Goal: Task Accomplishment & Management: Manage account settings

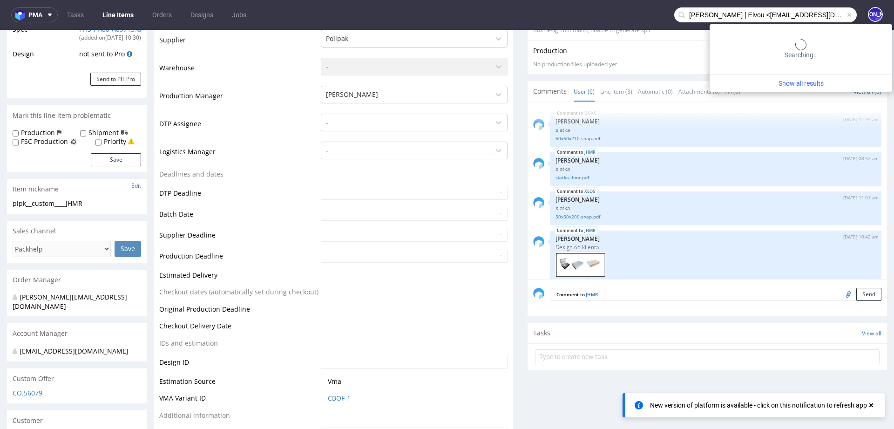
scroll to position [114, 0]
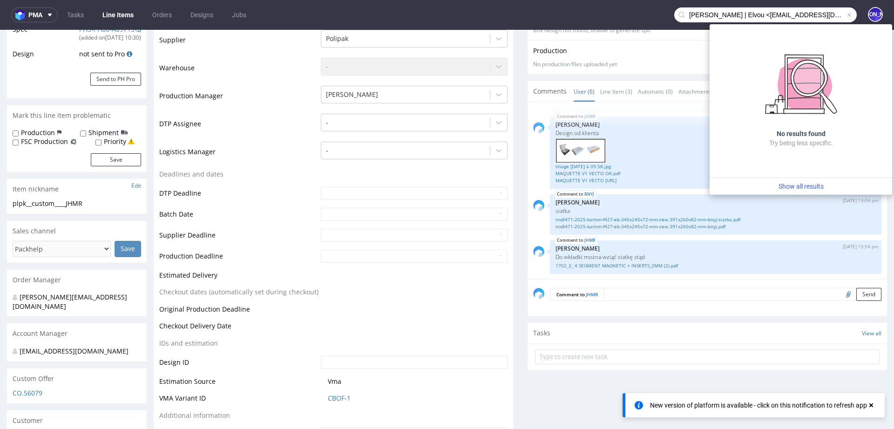
drag, startPoint x: 756, startPoint y: 14, endPoint x: 643, endPoint y: 10, distance: 112.3
click at [643, 10] on nav "pma Tasks Line Items Orders Designs Jobs [PERSON_NAME] | [PERSON_NAME] <[PERSON…" at bounding box center [447, 15] width 894 height 30
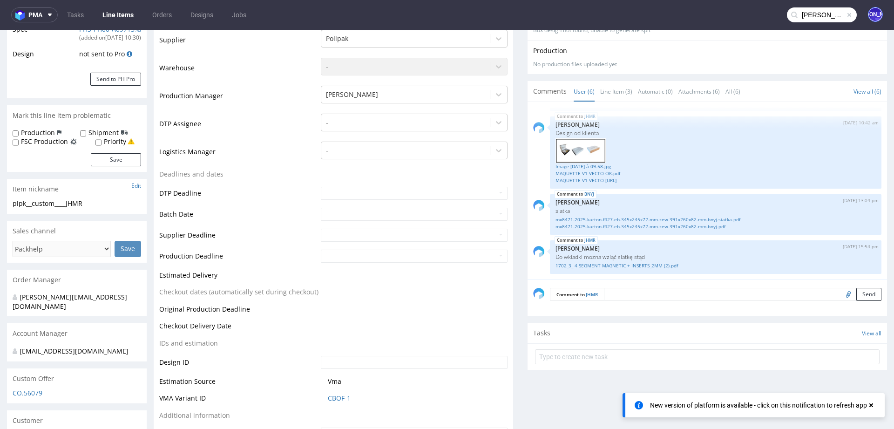
scroll to position [0, 9]
drag, startPoint x: 792, startPoint y: 15, endPoint x: 866, endPoint y: 15, distance: 74.0
click at [866, 15] on div "[PERSON_NAME][EMAIL_ADDRESS][DOMAIN_NAME]> JO" at bounding box center [870, 15] width 26 height 16
click at [834, 14] on input "[PERSON_NAME][EMAIL_ADDRESS][DOMAIN_NAME]>" at bounding box center [822, 14] width 70 height 15
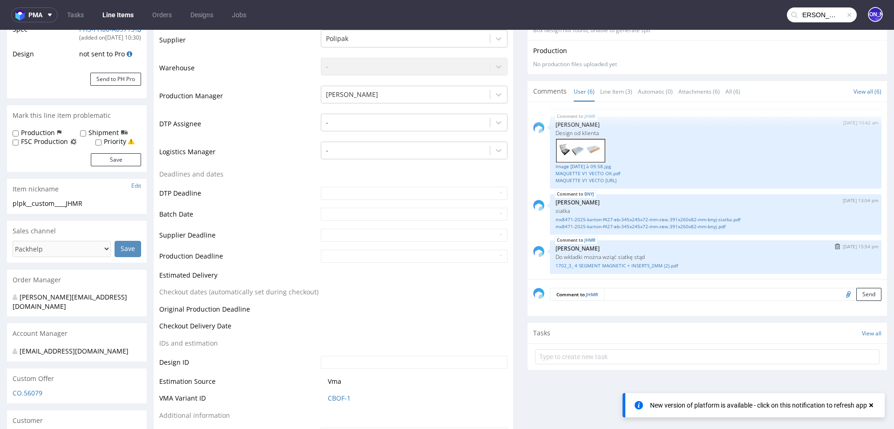
type input "[PERSON_NAME][EMAIL_ADDRESS][DOMAIN_NAME]"
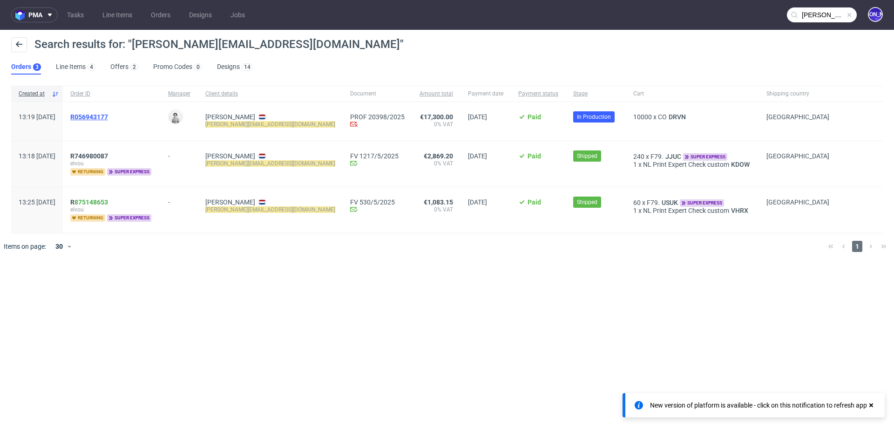
click at [108, 117] on span "R056943177" at bounding box center [89, 116] width 38 height 7
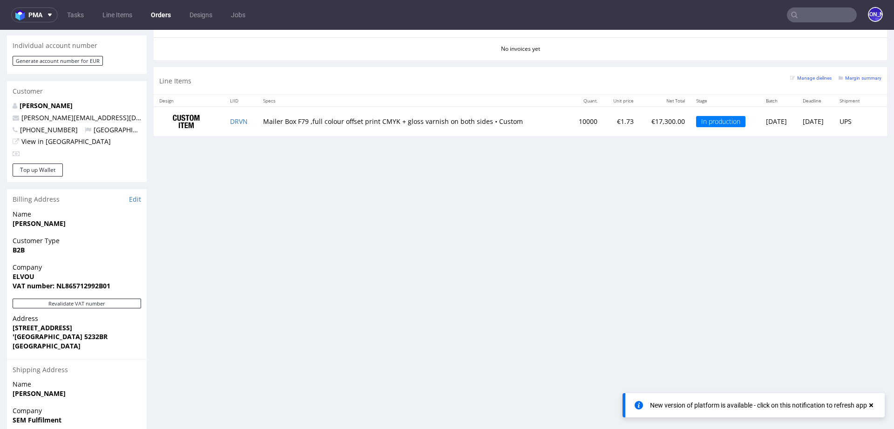
scroll to position [431, 0]
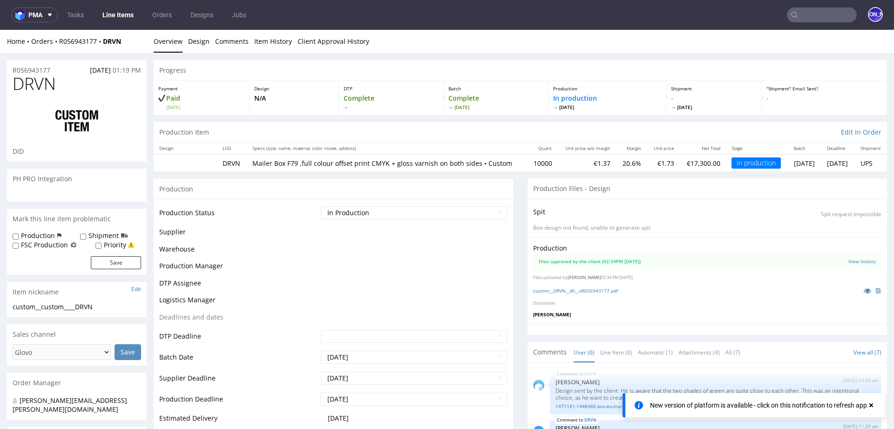
scroll to position [236, 0]
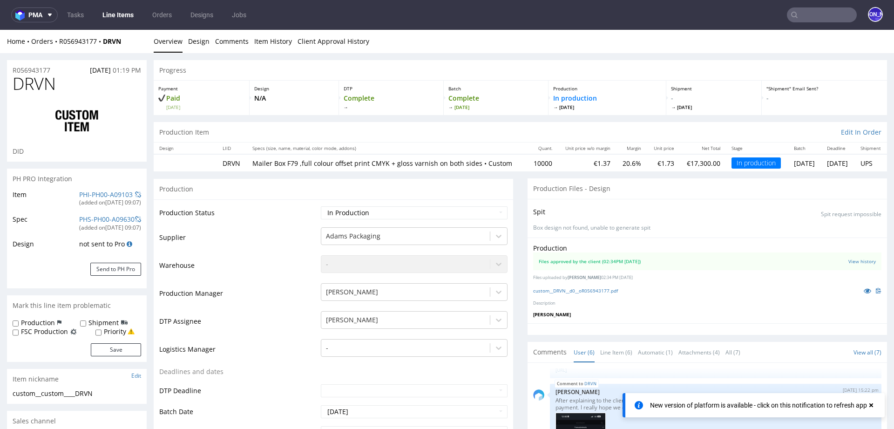
select select "in_progress"
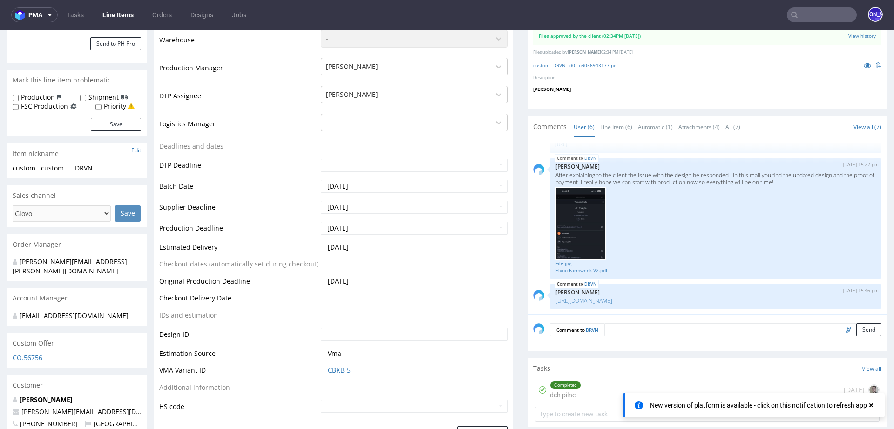
scroll to position [0, 0]
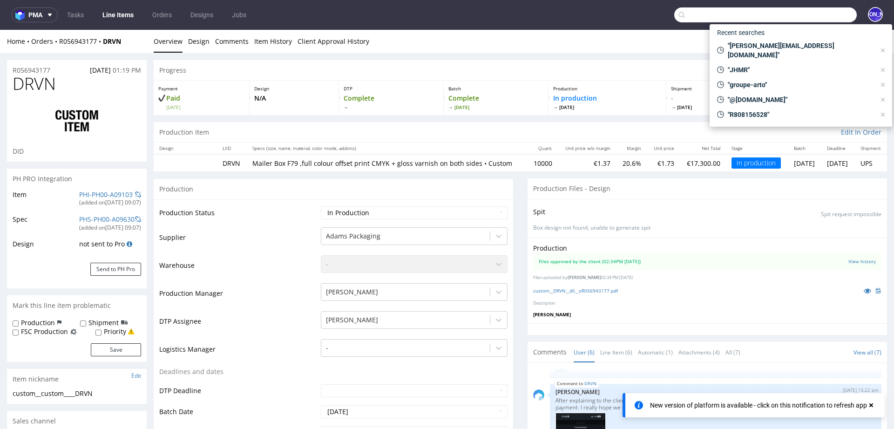
click at [815, 16] on input "text" at bounding box center [765, 14] width 182 height 15
paste input "[PERSON_NAME] | Elvou <[EMAIL_ADDRESS][DOMAIN_NAME]>"
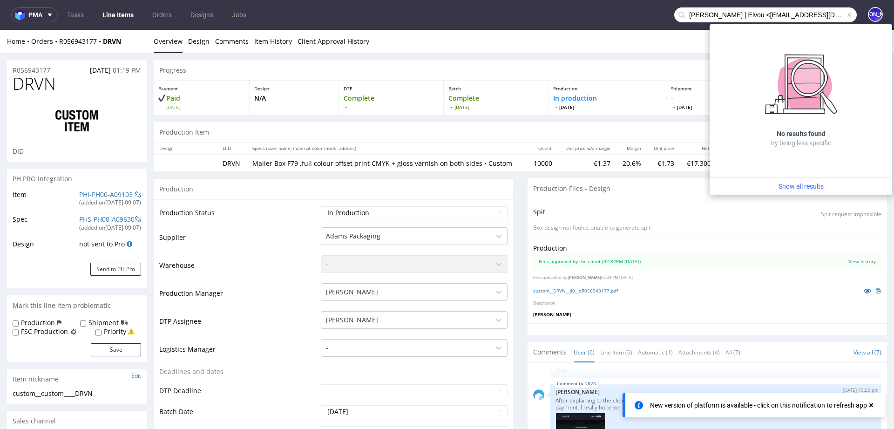
drag, startPoint x: 755, startPoint y: 14, endPoint x: 604, endPoint y: 2, distance: 151.8
click at [604, 2] on nav "pma Tasks Line Items Orders Designs Jobs [PERSON_NAME] | [PERSON_NAME] <[PERSON…" at bounding box center [447, 15] width 894 height 30
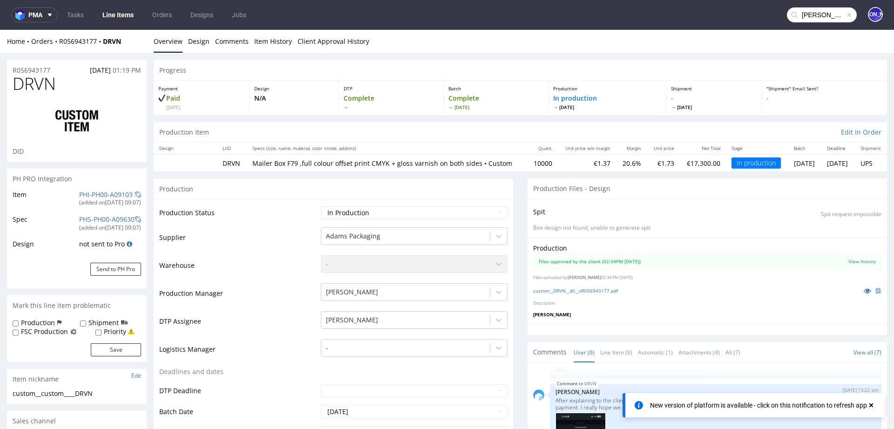
type input "[PERSON_NAME][EMAIL_ADDRESS][DOMAIN_NAME]"
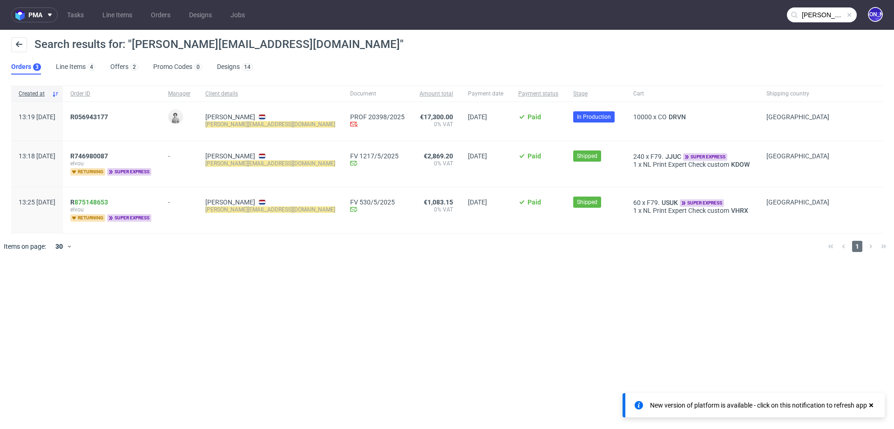
click at [103, 121] on span "R056943177" at bounding box center [111, 121] width 83 height 16
click at [103, 117] on span "R056943177" at bounding box center [89, 116] width 38 height 7
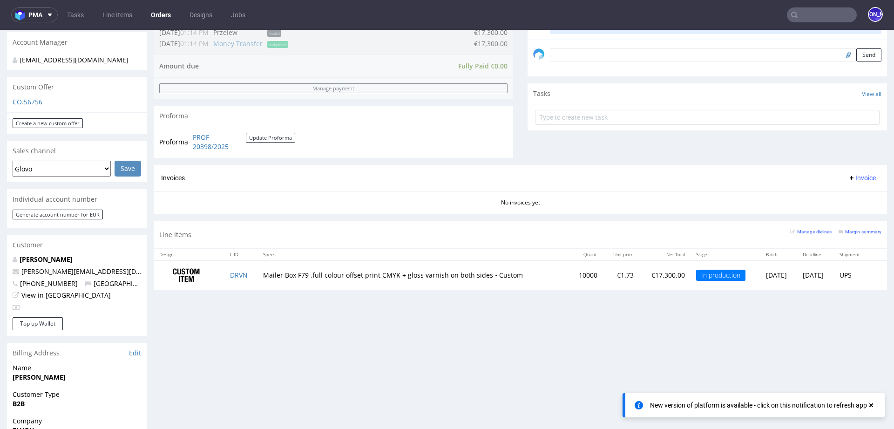
scroll to position [285, 0]
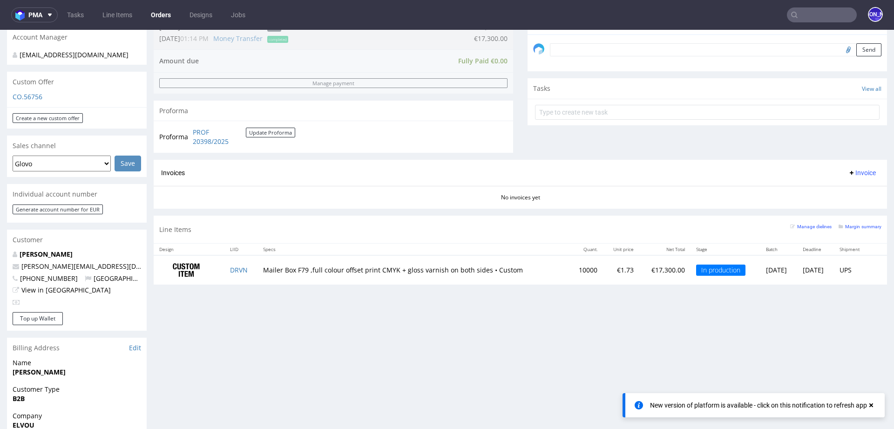
drag, startPoint x: 185, startPoint y: 236, endPoint x: 151, endPoint y: 3, distance: 235.3
